Goal: Information Seeking & Learning: Find specific fact

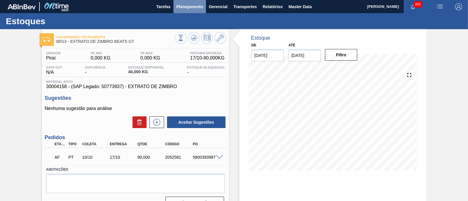
click at [180, 6] on span "Planejamento" at bounding box center [189, 6] width 27 height 7
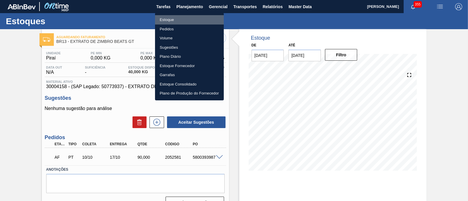
click at [183, 19] on li "Estoque" at bounding box center [189, 19] width 69 height 9
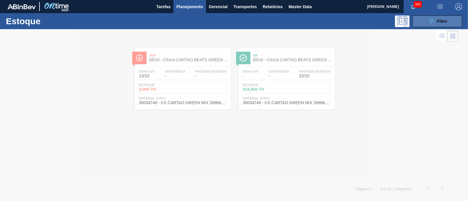
click at [436, 21] on div "089F7B8B-B2A5-4AFE-B5C0-19BA573D28AC Filtro" at bounding box center [437, 21] width 20 height 7
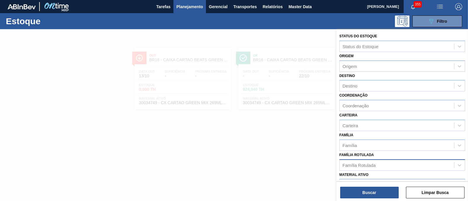
click at [377, 166] on div "Família Rotulada" at bounding box center [396, 165] width 114 height 8
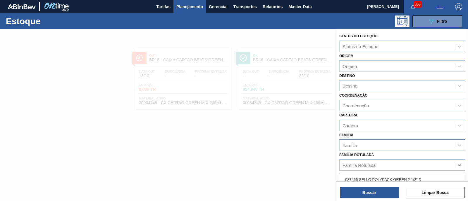
scroll to position [36, 0]
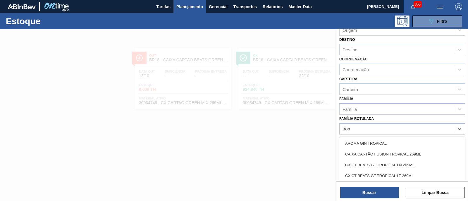
type Rotulada "tropi"
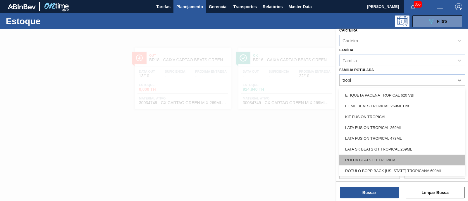
scroll to position [73, 0]
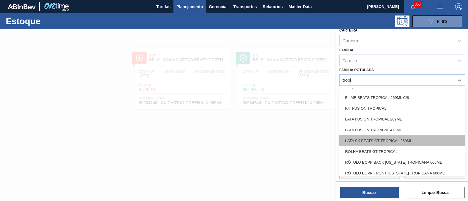
click at [416, 141] on div "LATA SK BEATS GT TROPICAL 269ML" at bounding box center [402, 141] width 126 height 11
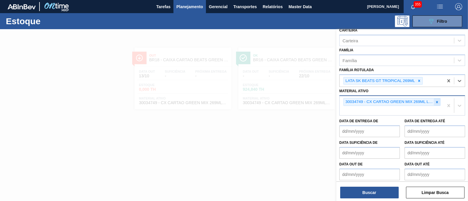
click at [435, 100] on icon at bounding box center [437, 102] width 4 height 4
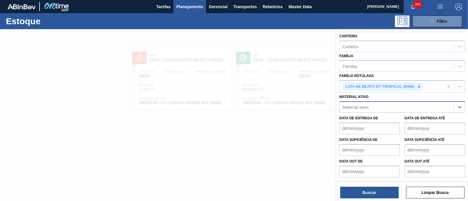
scroll to position [77, 0]
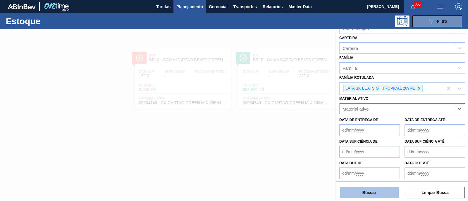
click at [373, 189] on button "Buscar" at bounding box center [369, 193] width 58 height 12
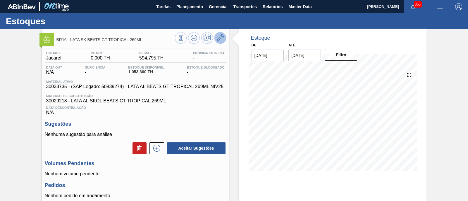
click at [221, 40] on icon at bounding box center [220, 37] width 7 height 7
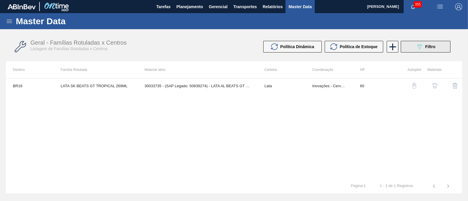
click at [422, 44] on icon "089F7B8B-B2A5-4AFE-B5C0-19BA573D28AC" at bounding box center [419, 46] width 7 height 7
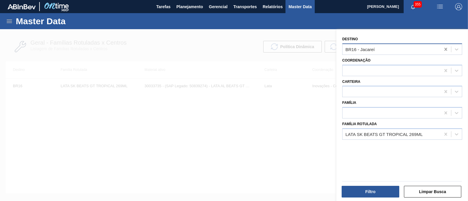
click at [443, 50] on icon at bounding box center [446, 49] width 6 height 6
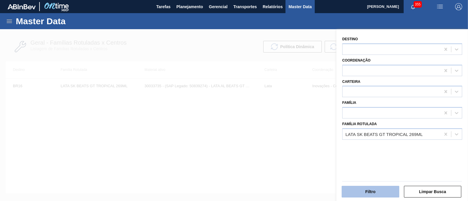
click at [392, 188] on button "Filtro" at bounding box center [370, 192] width 58 height 12
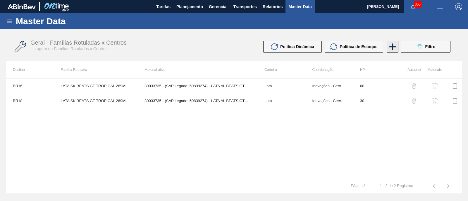
click at [397, 48] on icon at bounding box center [392, 46] width 11 height 11
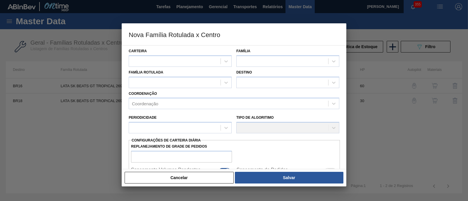
scroll to position [73, 0]
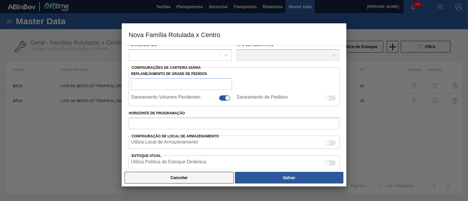
click at [149, 180] on button "Cancelar" at bounding box center [179, 178] width 109 height 12
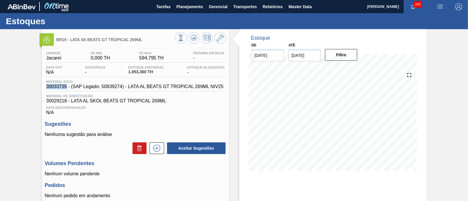
drag, startPoint x: 45, startPoint y: 87, endPoint x: 67, endPoint y: 88, distance: 22.3
click at [67, 88] on div "Material ativo 30033735 - (SAP Legado: 50839274) - LATA AL BEATS GT TROPICAL 26…" at bounding box center [135, 84] width 180 height 9
copy span "30033735"
